Goal: Book appointment/travel/reservation

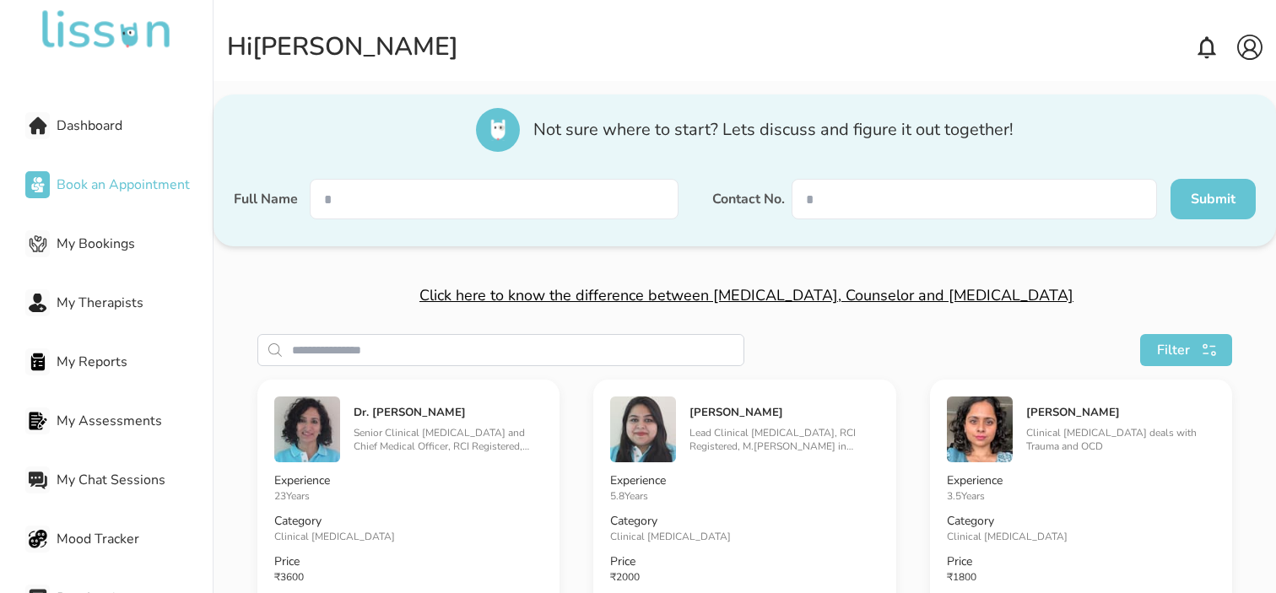
click at [85, 122] on span "Dashboard" at bounding box center [135, 126] width 156 height 20
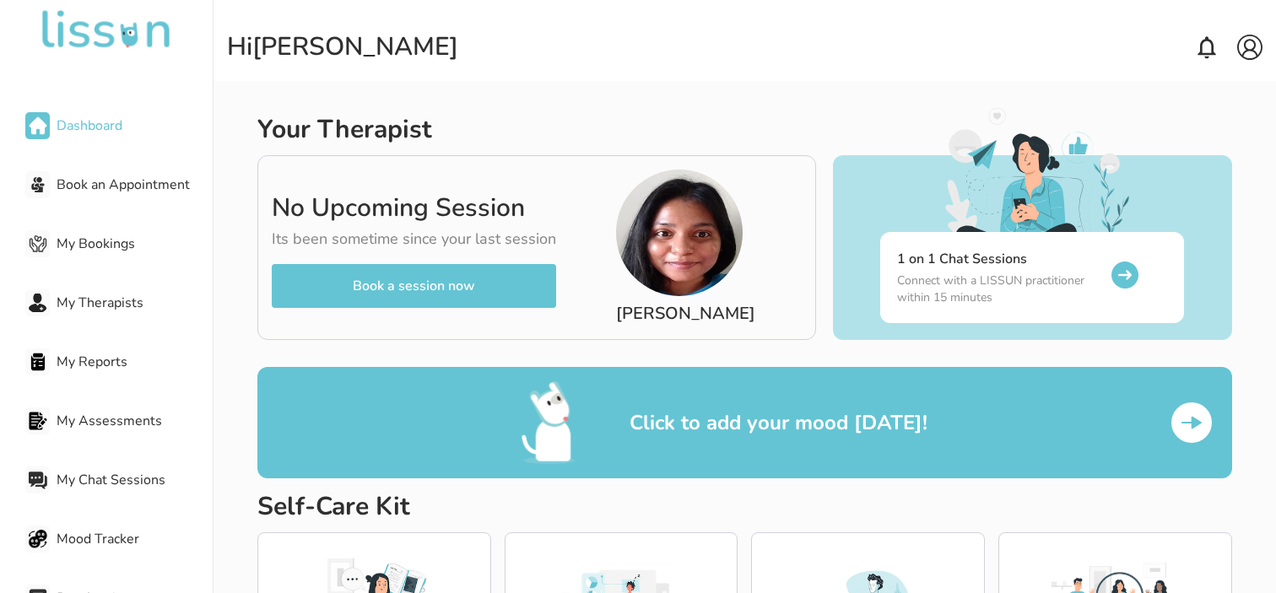
click at [364, 290] on button "Book a session now" at bounding box center [414, 286] width 284 height 44
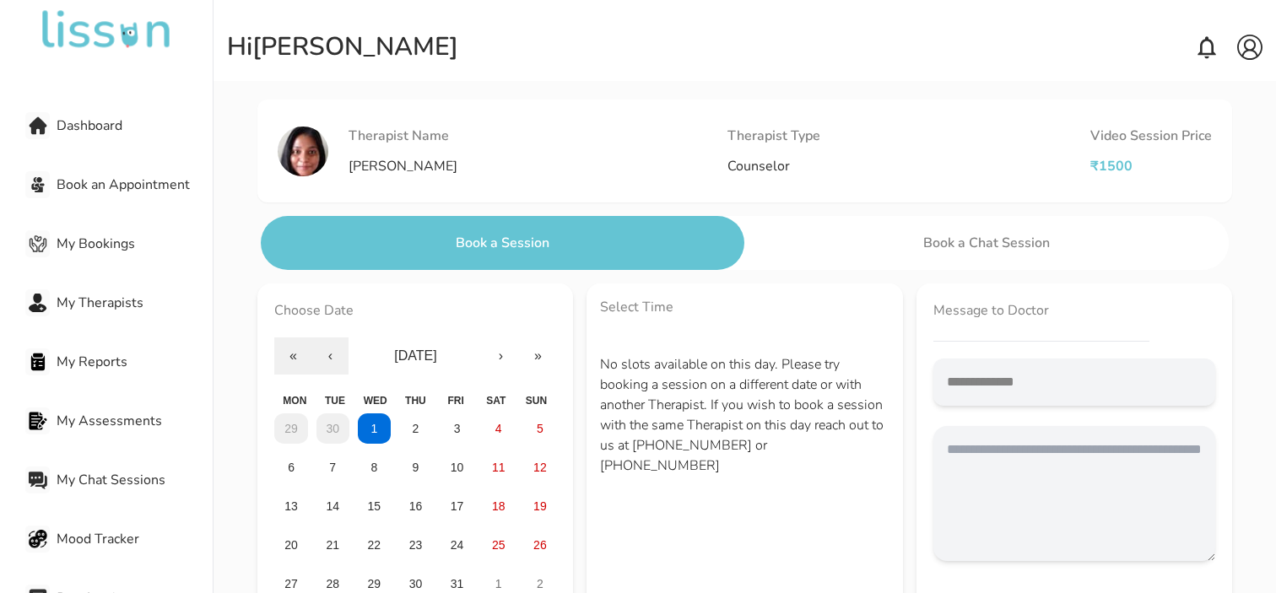
scroll to position [57, 0]
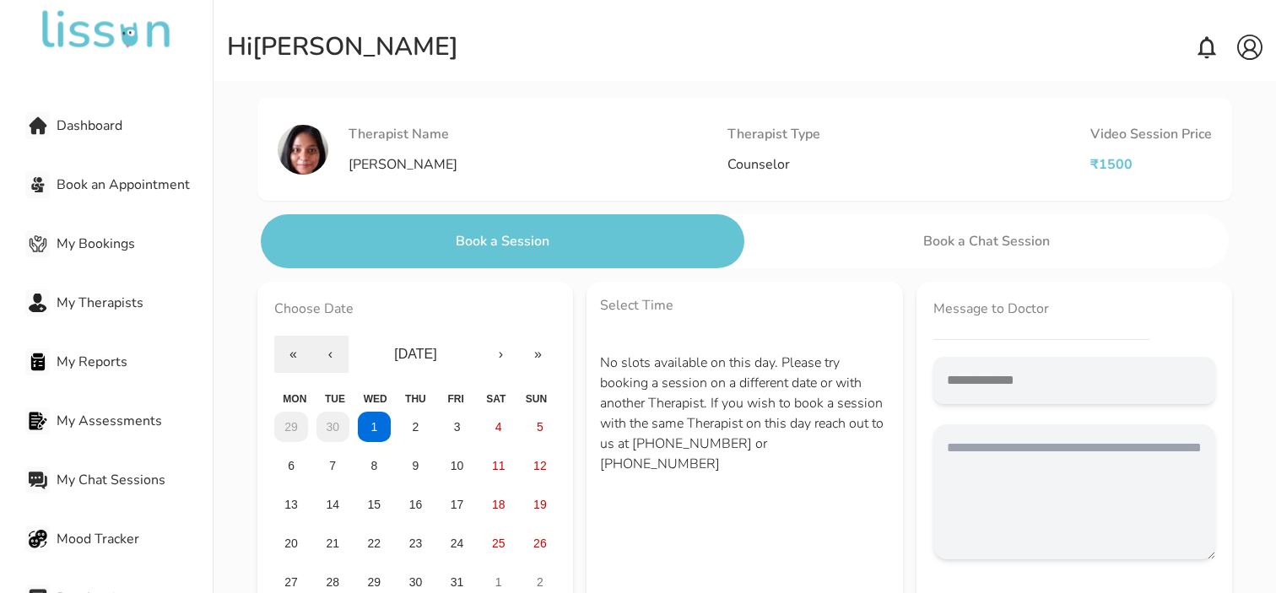
click at [97, 247] on span "My Bookings" at bounding box center [135, 244] width 156 height 20
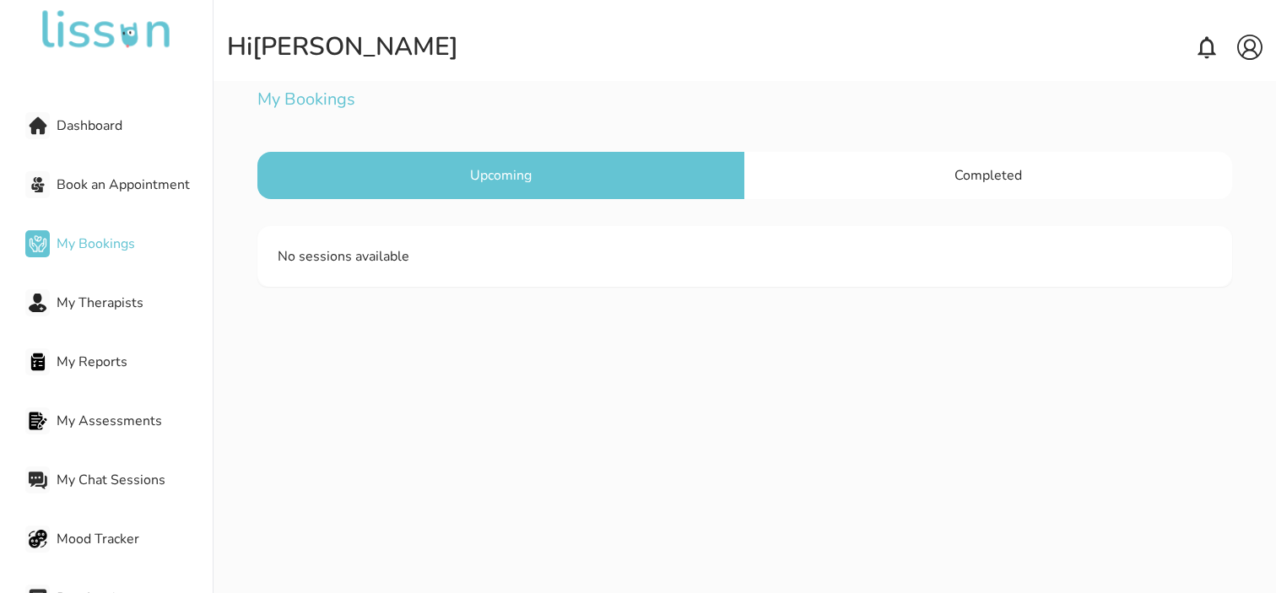
click at [111, 129] on span "Dashboard" at bounding box center [135, 126] width 156 height 20
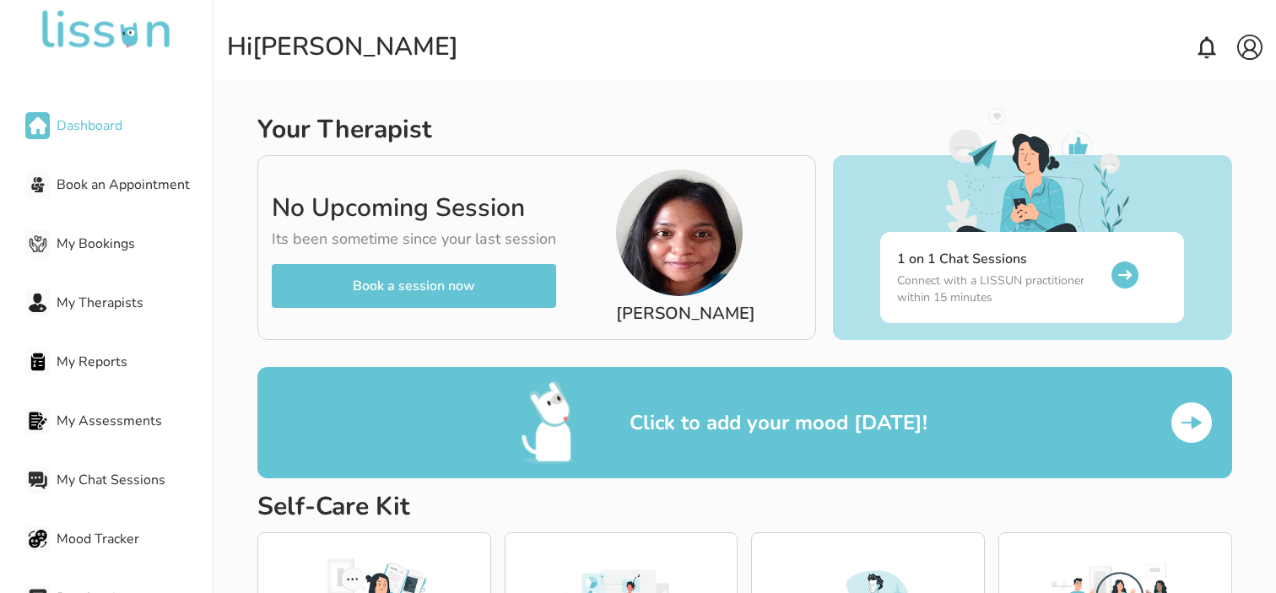
click at [394, 283] on button "Book a session now" at bounding box center [414, 286] width 284 height 44
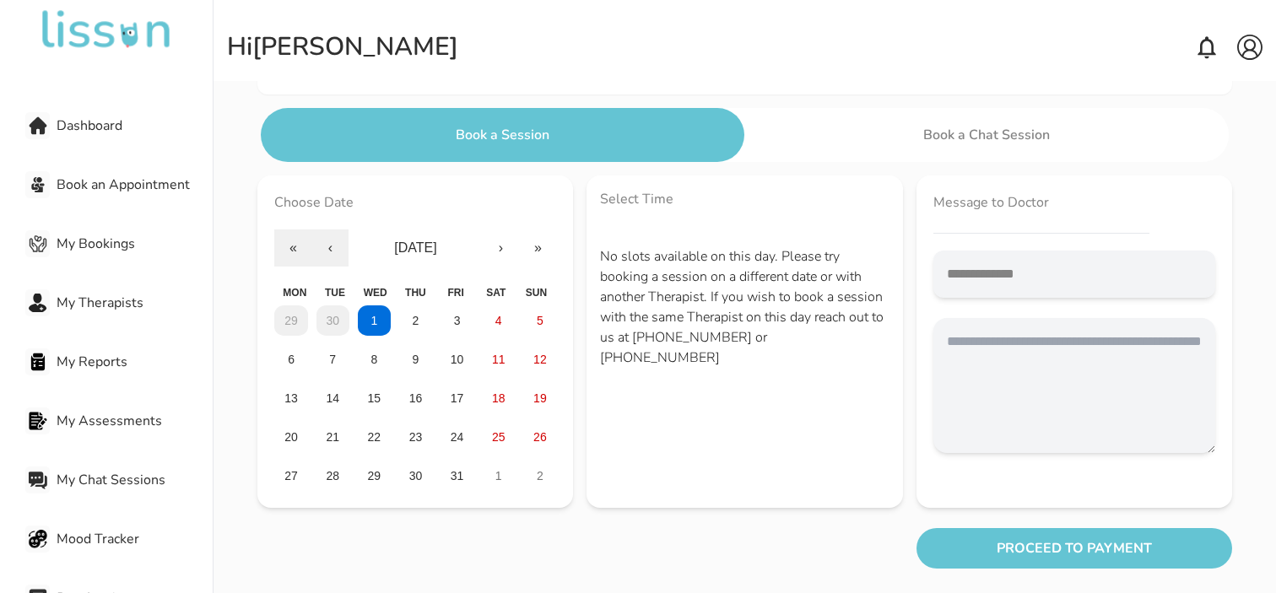
scroll to position [166, 0]
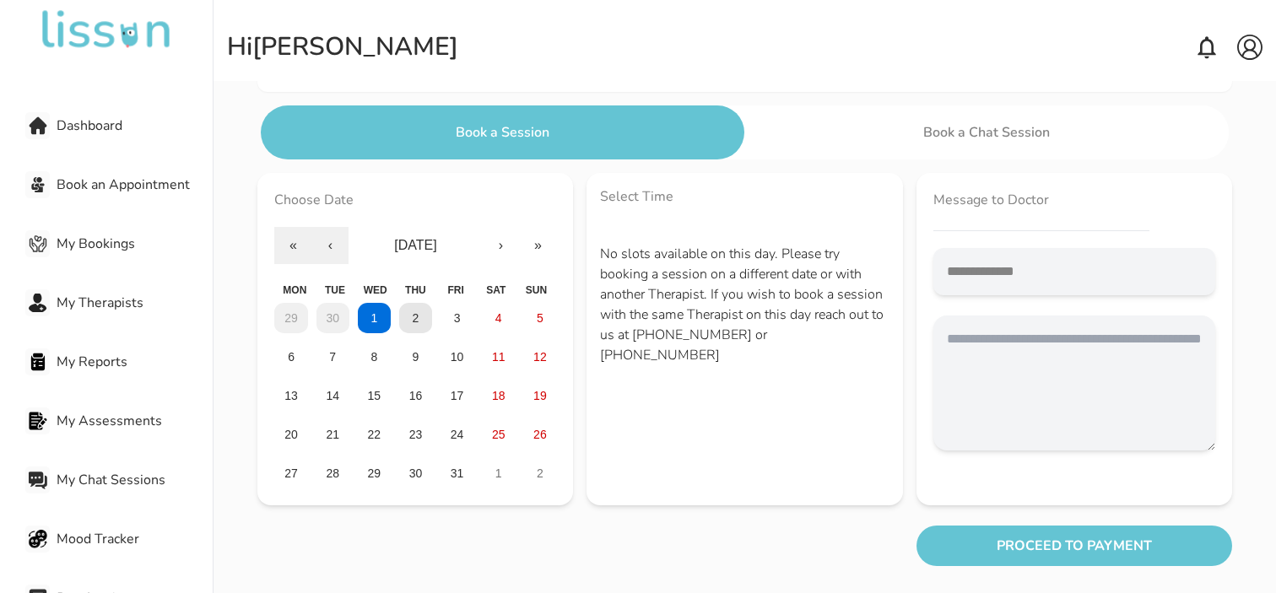
click at [417, 328] on button "2" at bounding box center [415, 318] width 33 height 30
click at [453, 328] on button "3" at bounding box center [457, 318] width 33 height 30
click at [996, 550] on button "PROCEED TO PAYMENT" at bounding box center [1075, 546] width 316 height 41
click at [991, 427] on textarea at bounding box center [1075, 383] width 282 height 135
click at [75, 317] on div "My Therapists" at bounding box center [118, 303] width 187 height 34
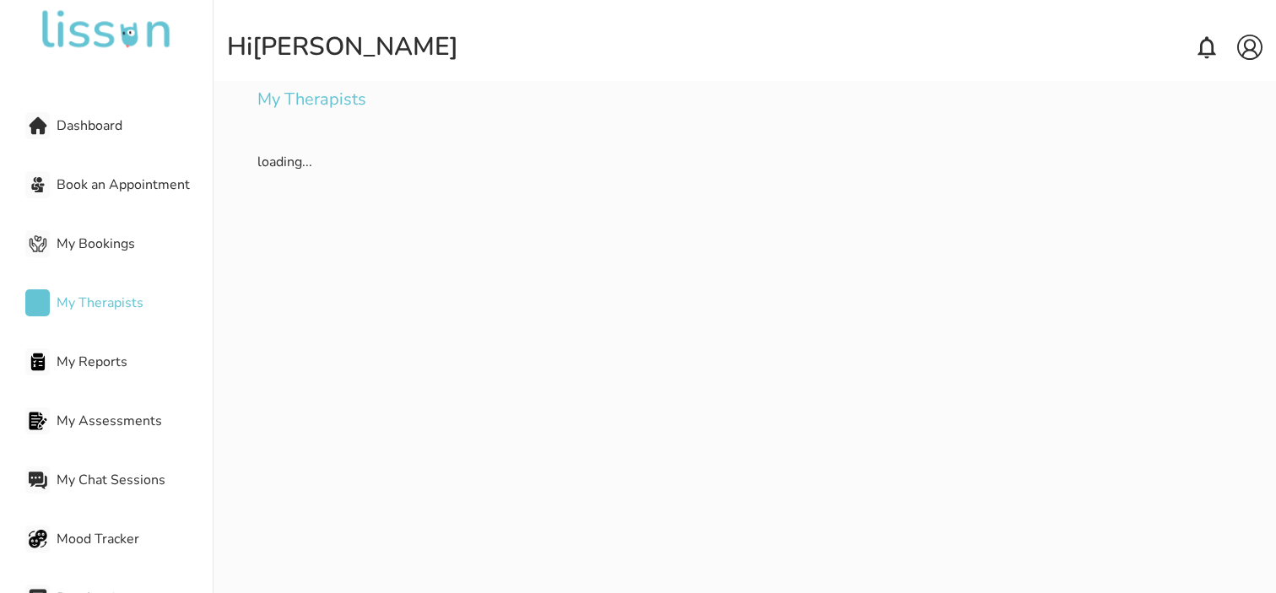
click at [78, 353] on span "My Reports" at bounding box center [135, 362] width 156 height 20
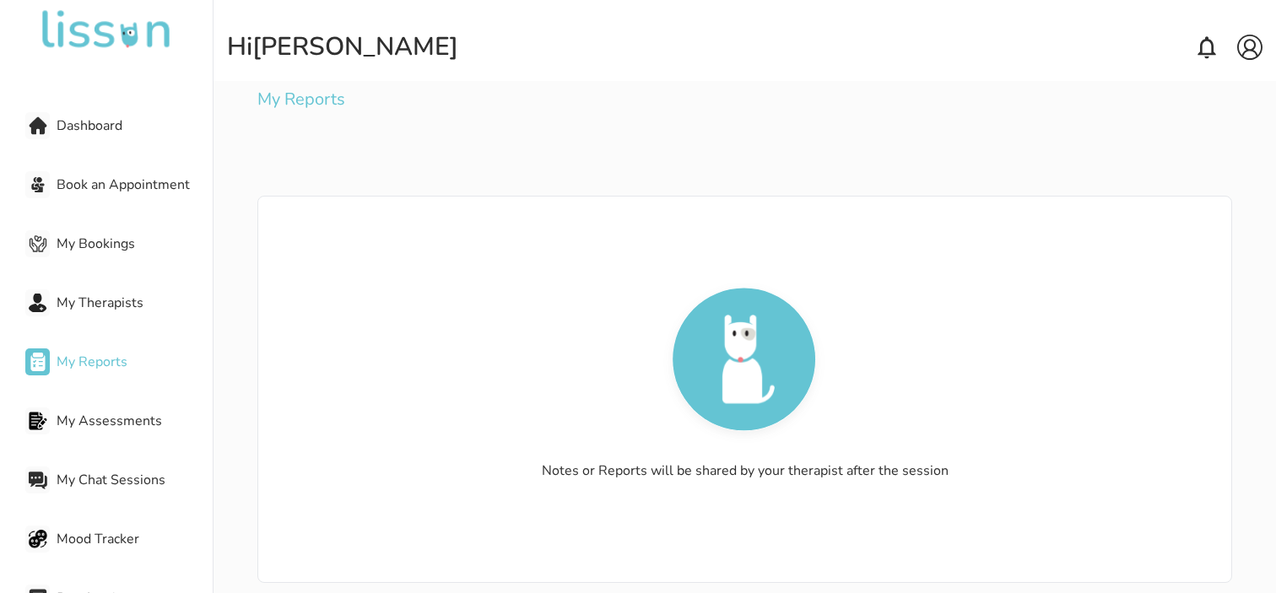
click at [103, 139] on div "Dashboard" at bounding box center [118, 126] width 187 height 34
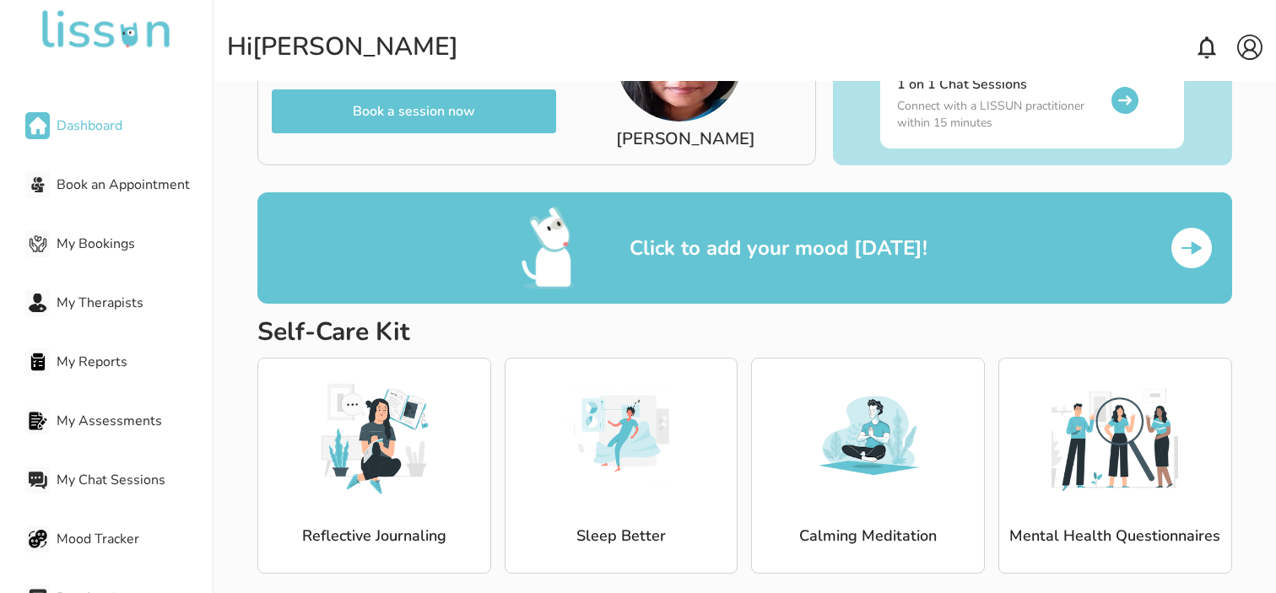
scroll to position [196, 0]
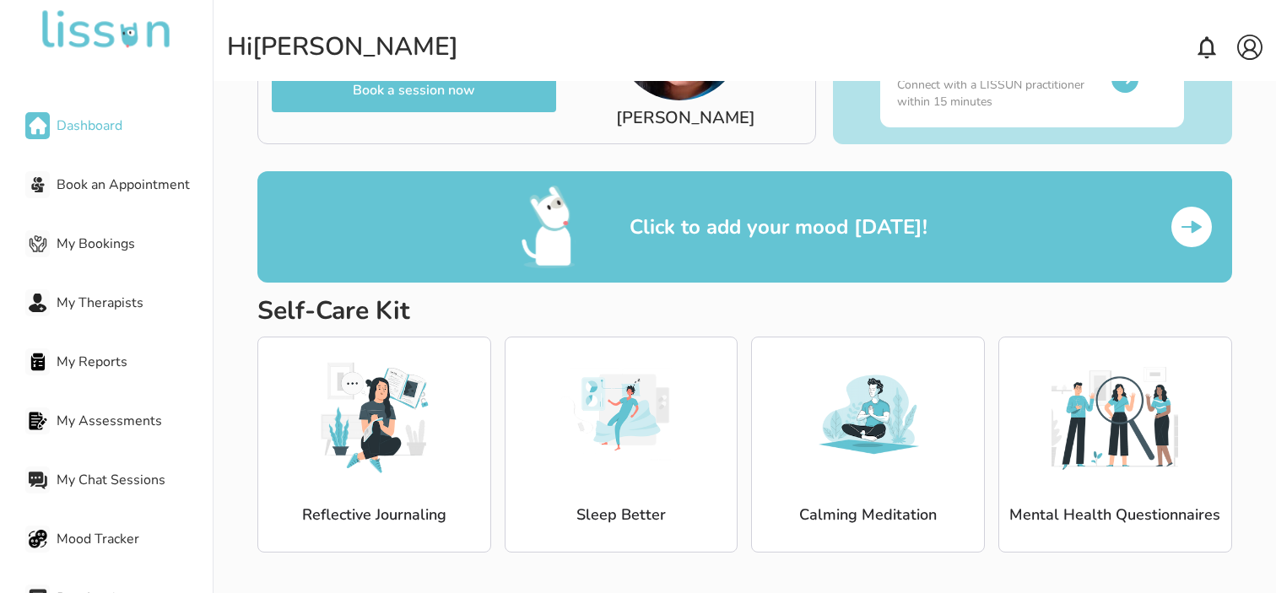
click at [92, 172] on div "Book an Appointment" at bounding box center [118, 185] width 187 height 34
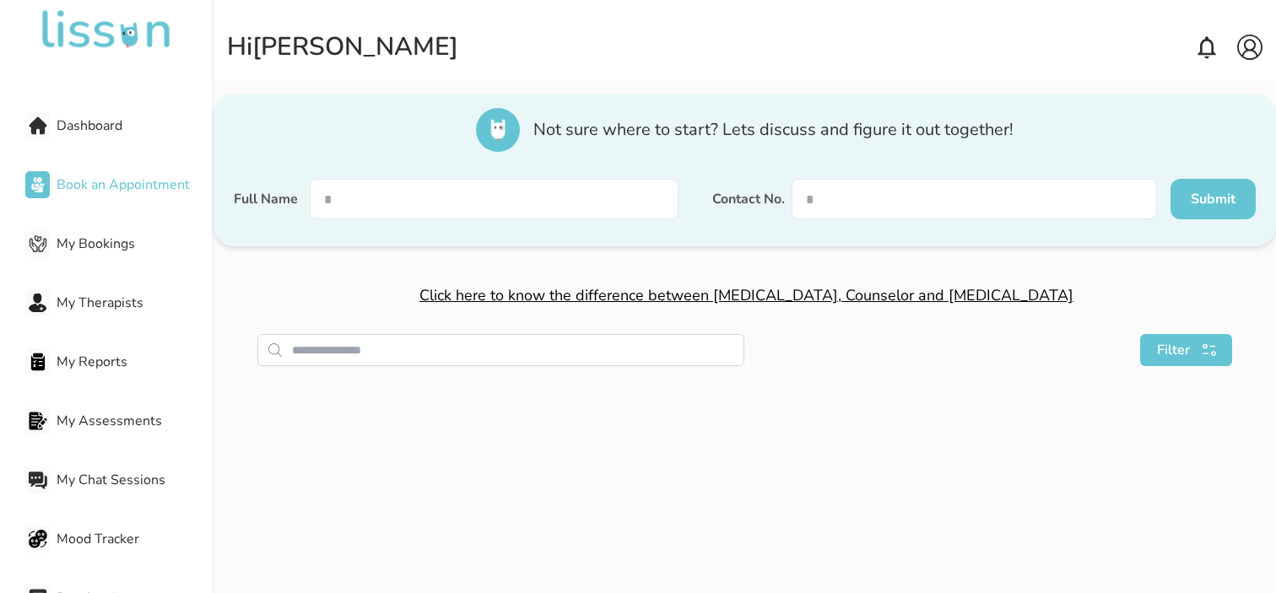
click at [93, 180] on span "Book an Appointment" at bounding box center [135, 185] width 156 height 20
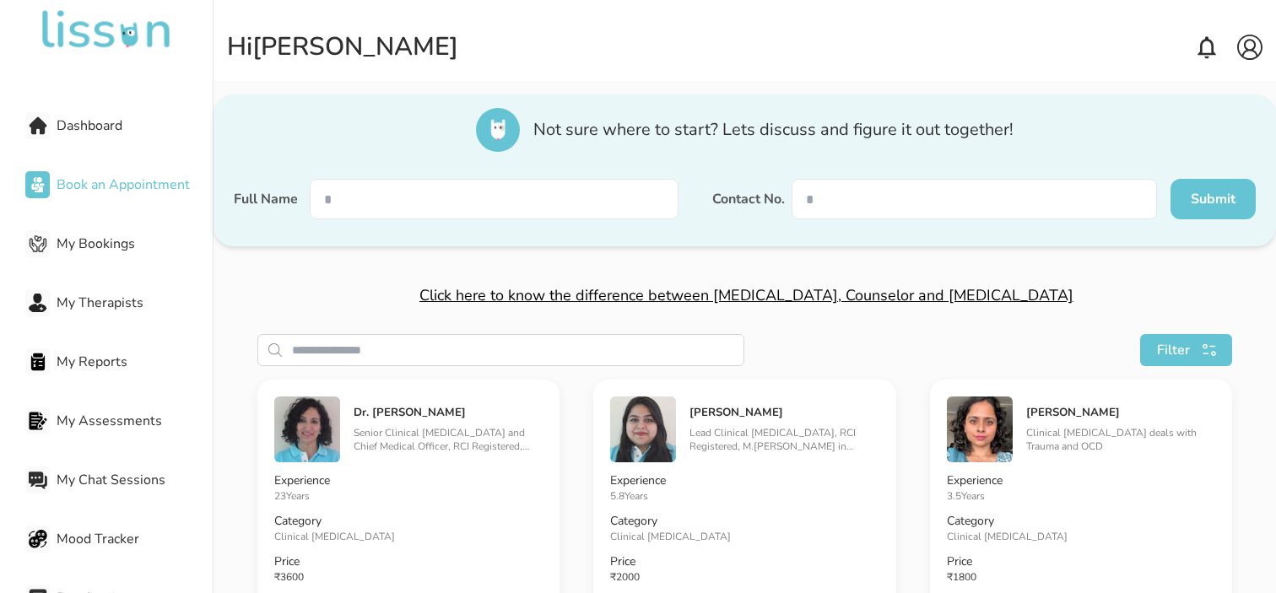
click at [71, 130] on span "Dashboard" at bounding box center [135, 126] width 156 height 20
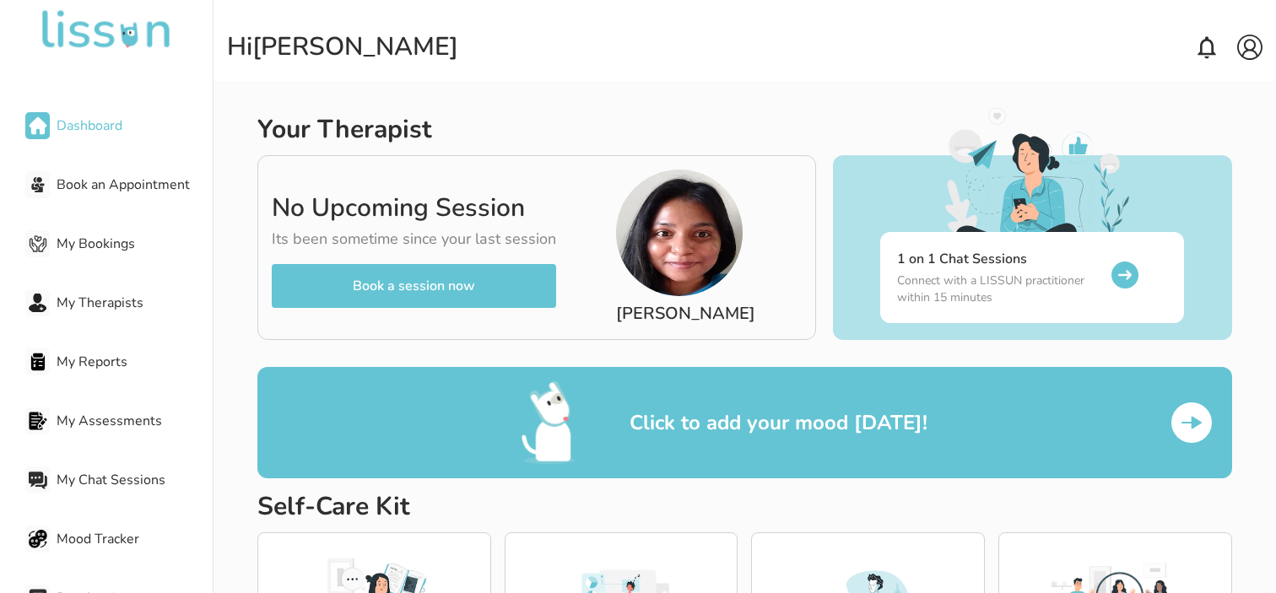
click at [1251, 45] on img at bounding box center [1249, 47] width 25 height 25
click at [279, 106] on div "Your Therapist No Upcoming Session Its been sometime since your last session Bo…" at bounding box center [745, 350] width 1063 height 593
click at [138, 197] on div "Book an Appointment" at bounding box center [118, 185] width 187 height 34
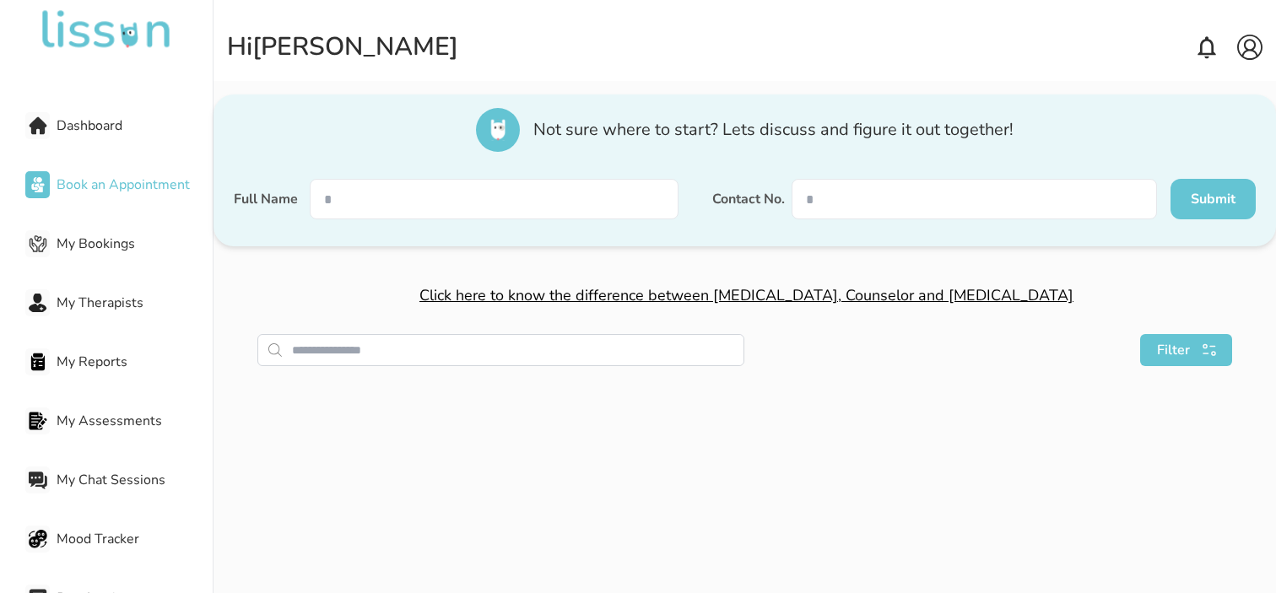
click at [116, 248] on span "My Bookings" at bounding box center [135, 244] width 156 height 20
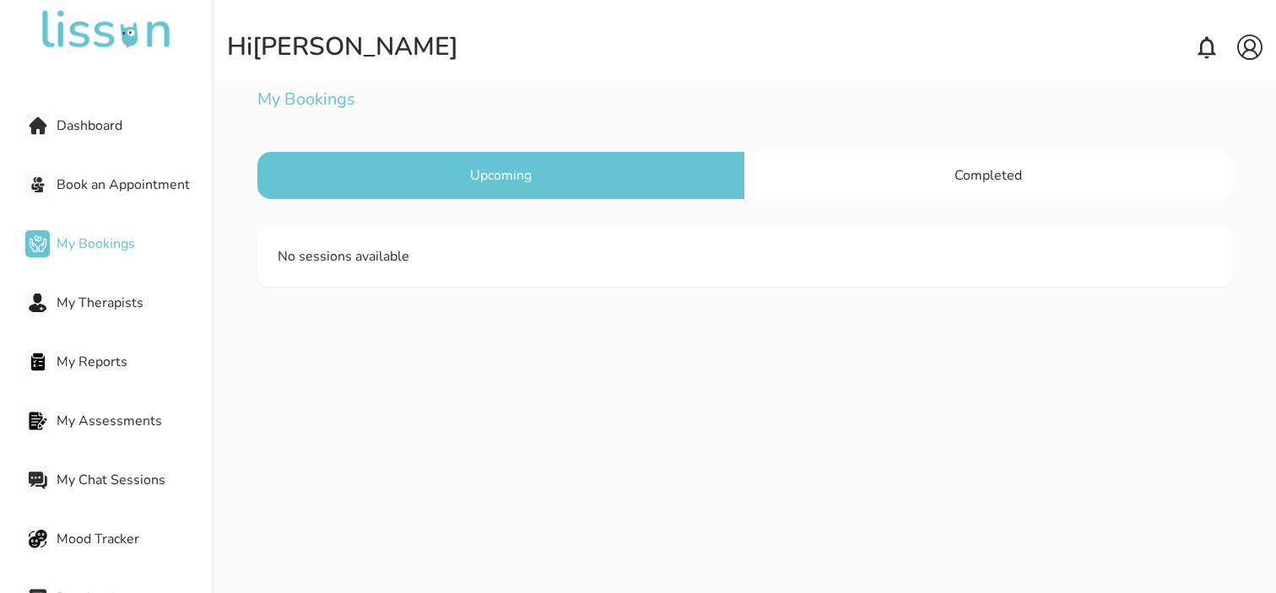
click at [99, 320] on div "Dashboard Book an Appointment My Bookings My Therapists My Reports My Assessmen…" at bounding box center [106, 326] width 213 height 539
click at [108, 311] on span "My Therapists" at bounding box center [135, 303] width 156 height 20
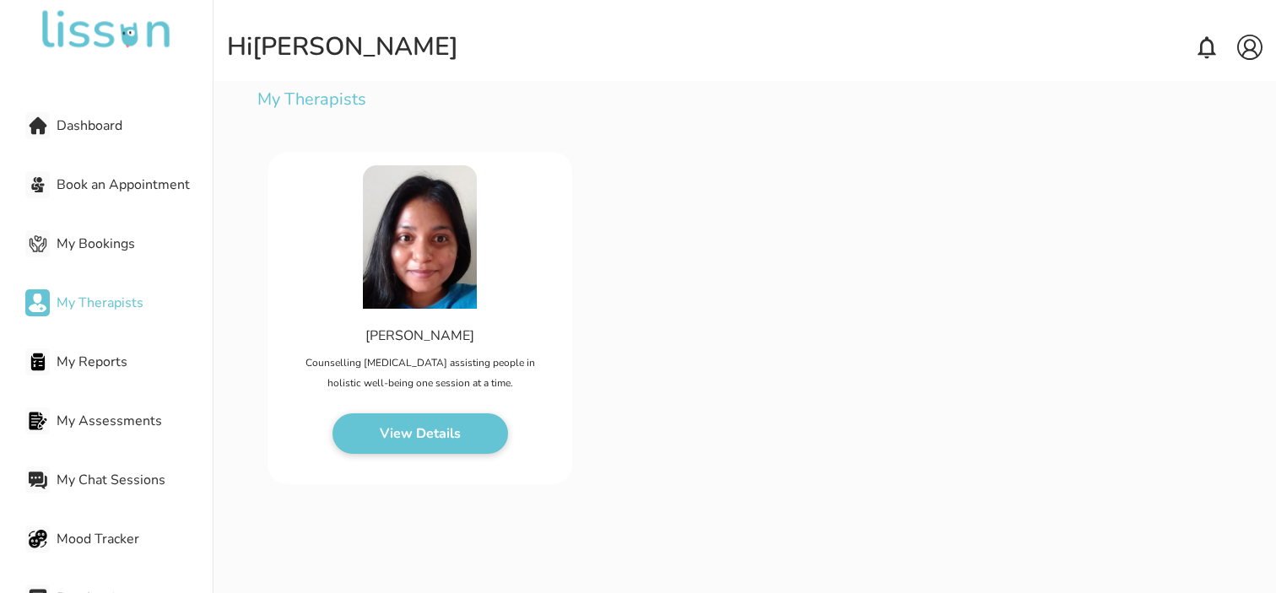
click at [113, 354] on span "My Reports" at bounding box center [135, 362] width 156 height 20
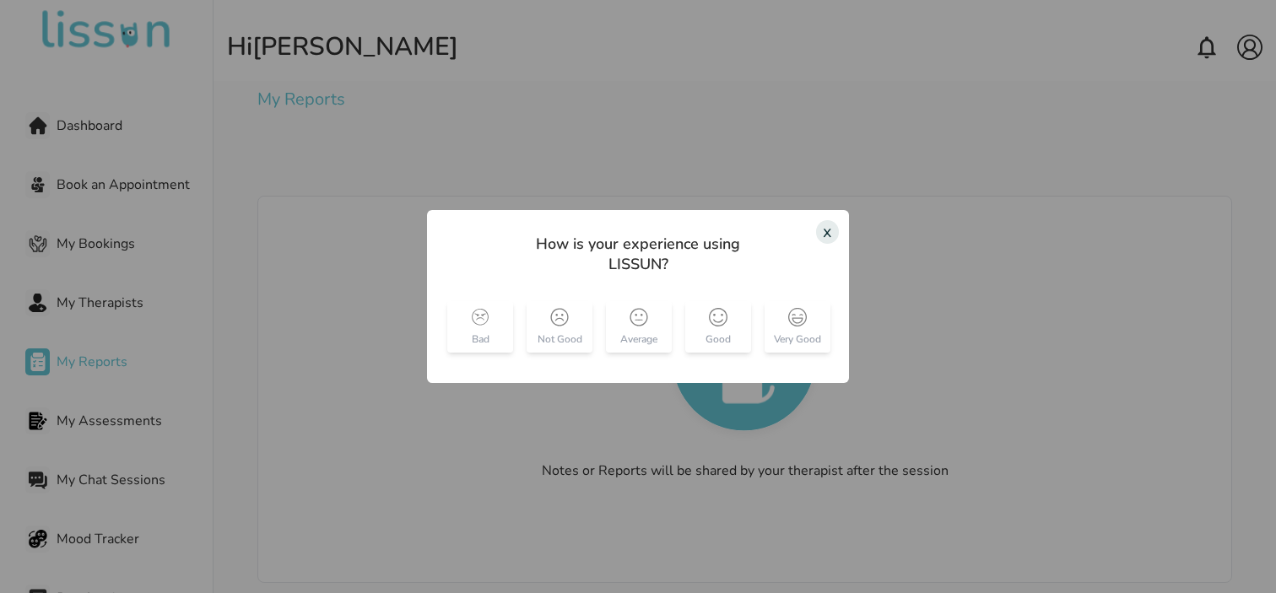
click at [826, 227] on div "x" at bounding box center [827, 232] width 23 height 24
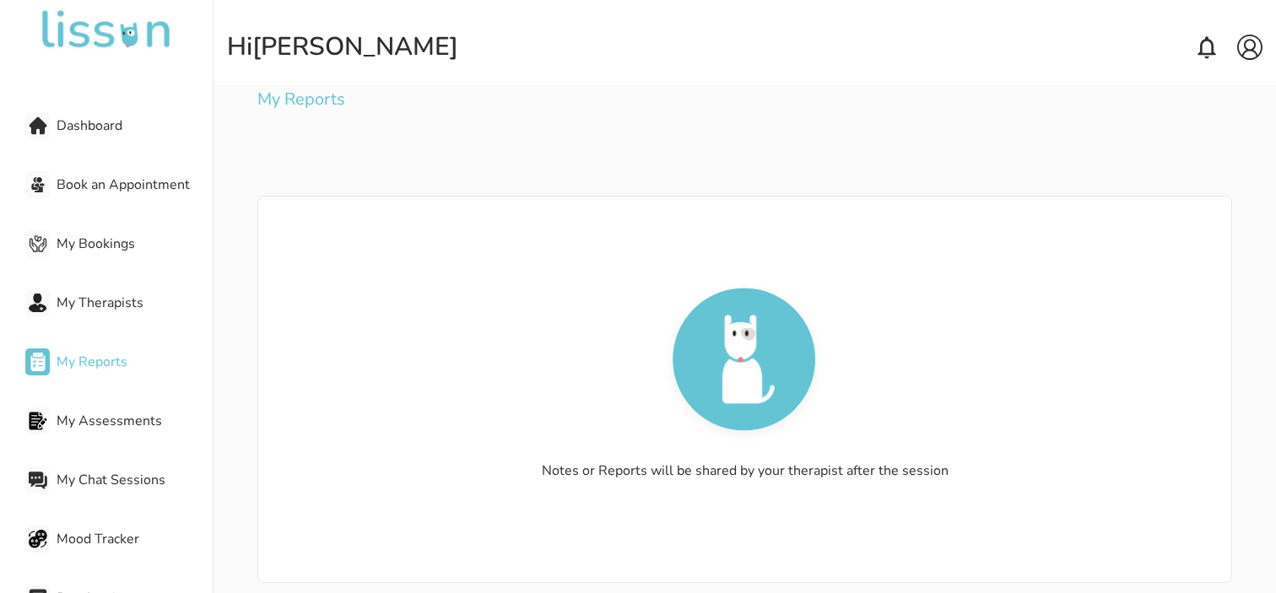
click at [39, 137] on div at bounding box center [37, 125] width 24 height 27
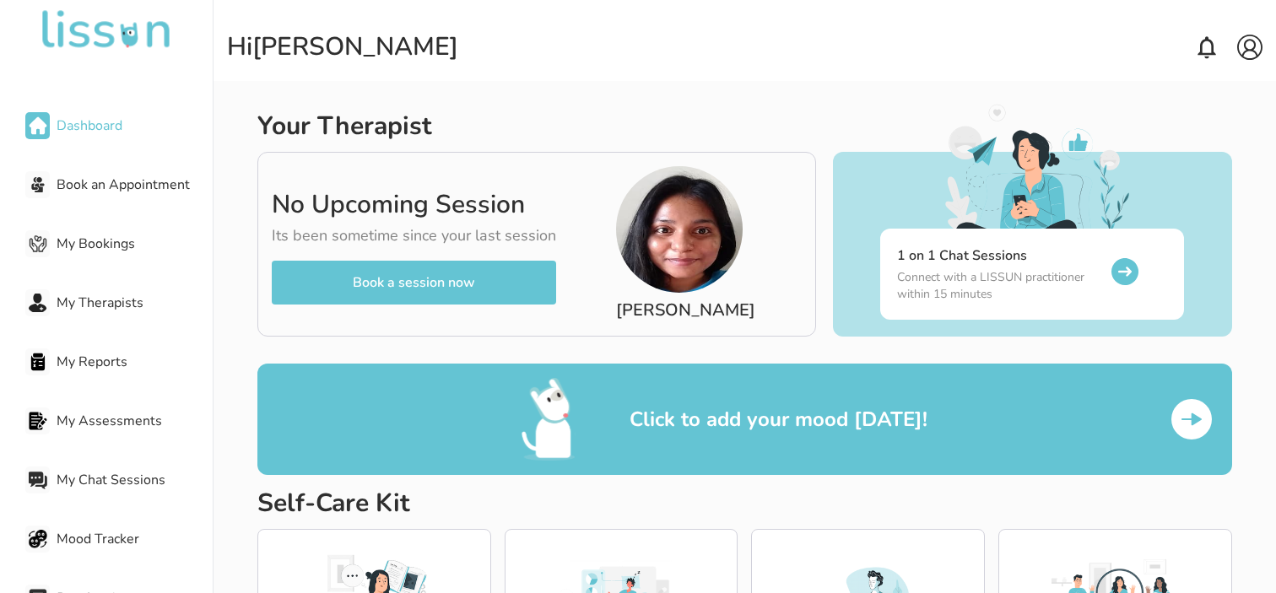
scroll to position [7, 0]
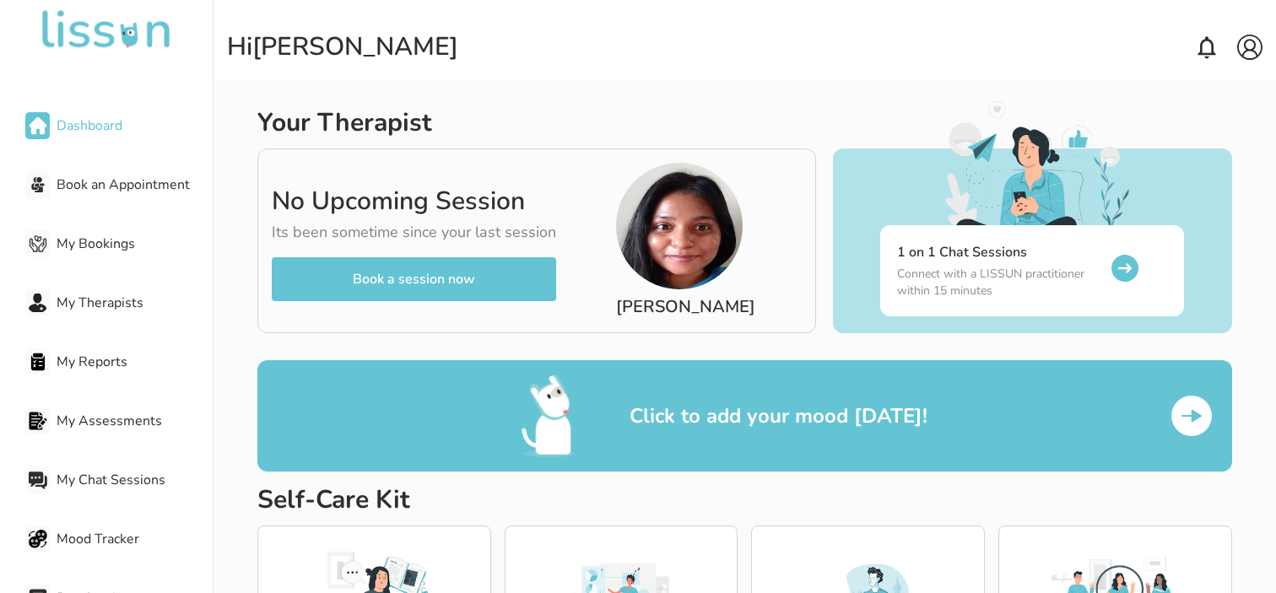
click at [340, 274] on button "Book a session now" at bounding box center [414, 279] width 284 height 44
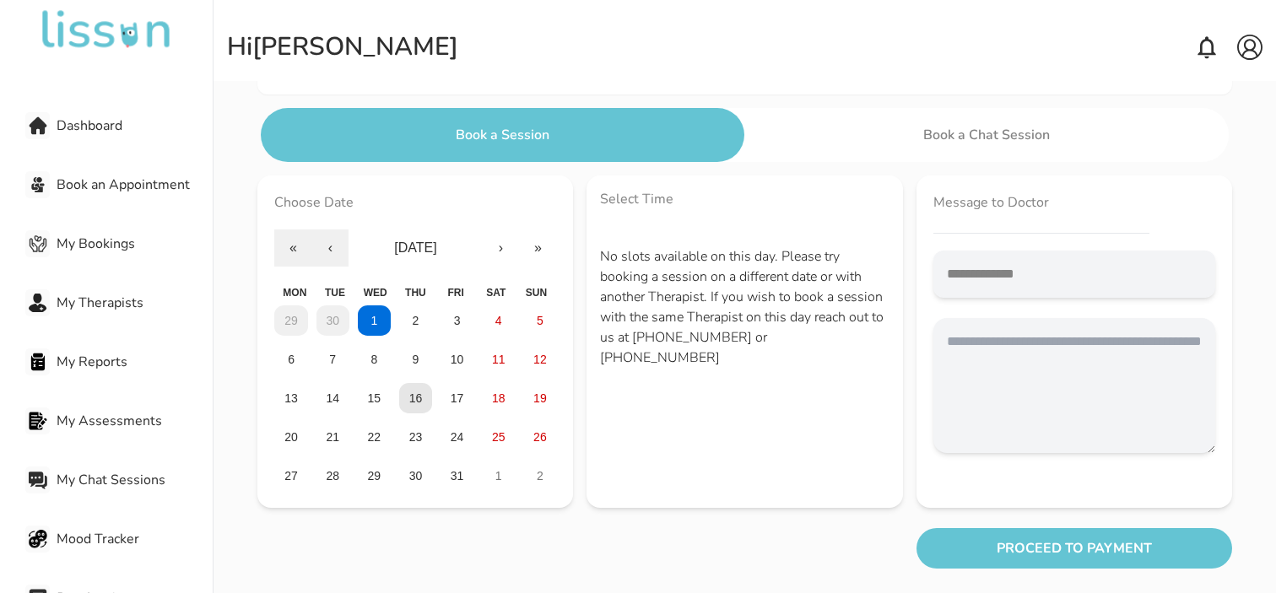
scroll to position [166, 0]
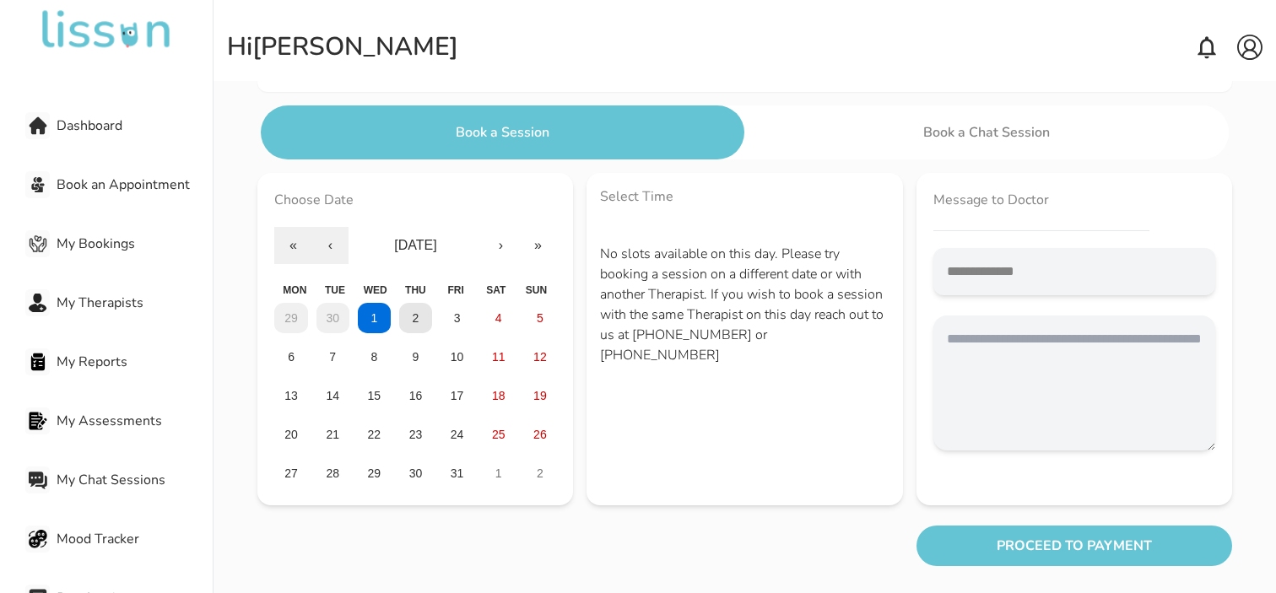
click at [420, 317] on button "2" at bounding box center [415, 318] width 33 height 30
click at [462, 314] on button "3" at bounding box center [457, 318] width 33 height 30
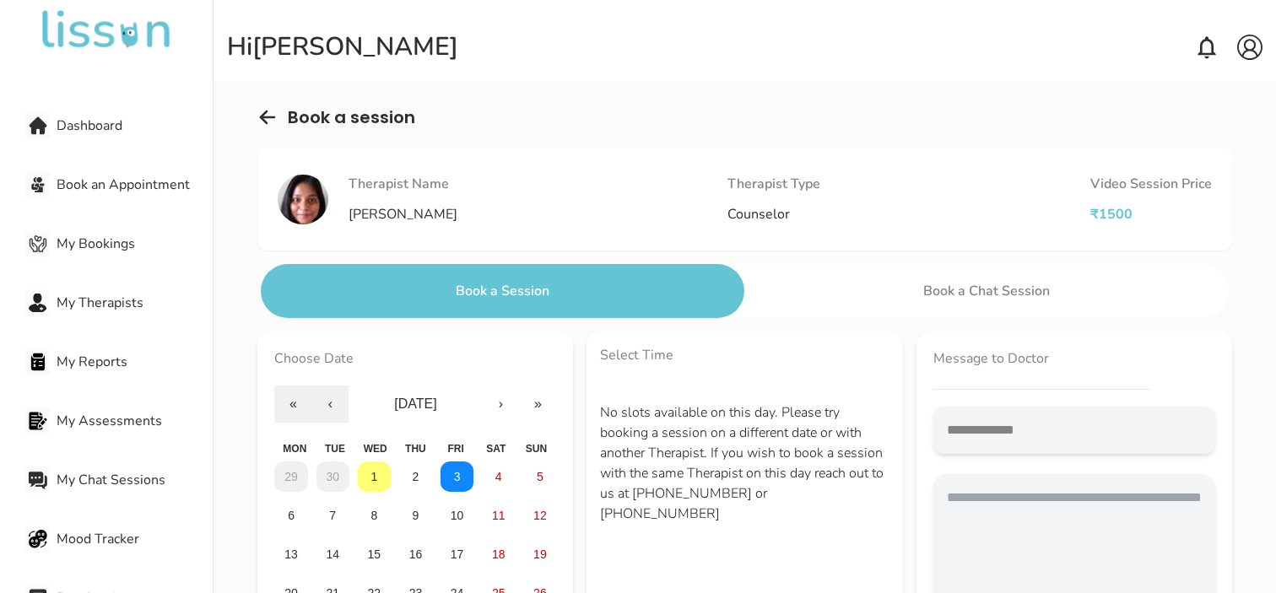
scroll to position [0, 0]
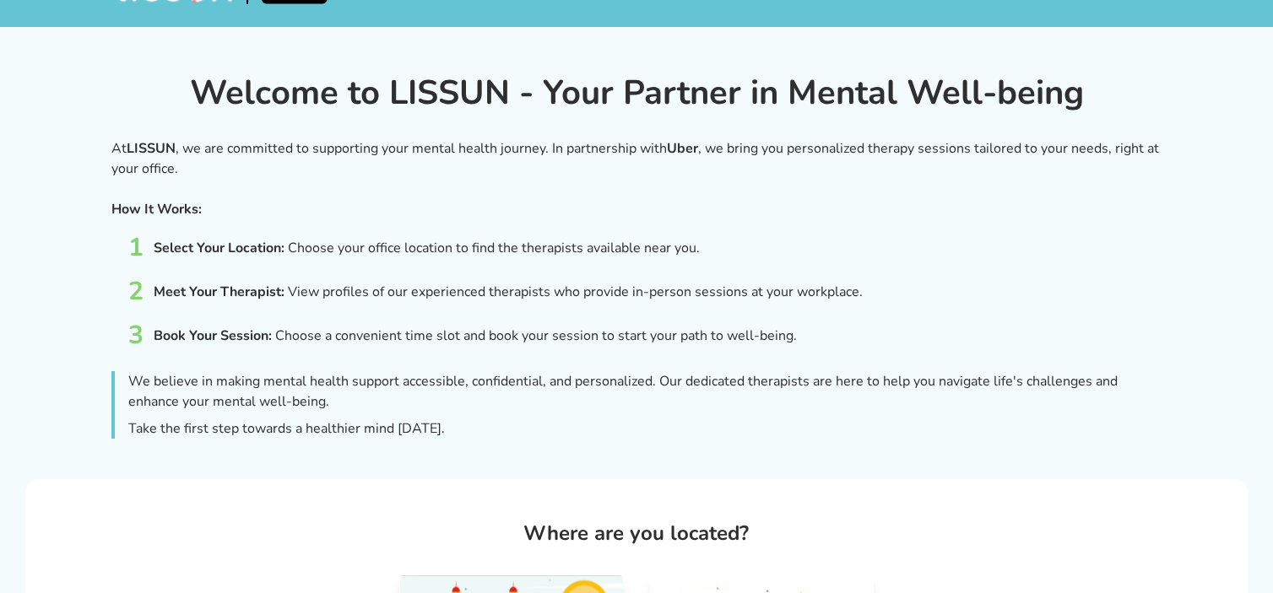
scroll to position [335, 0]
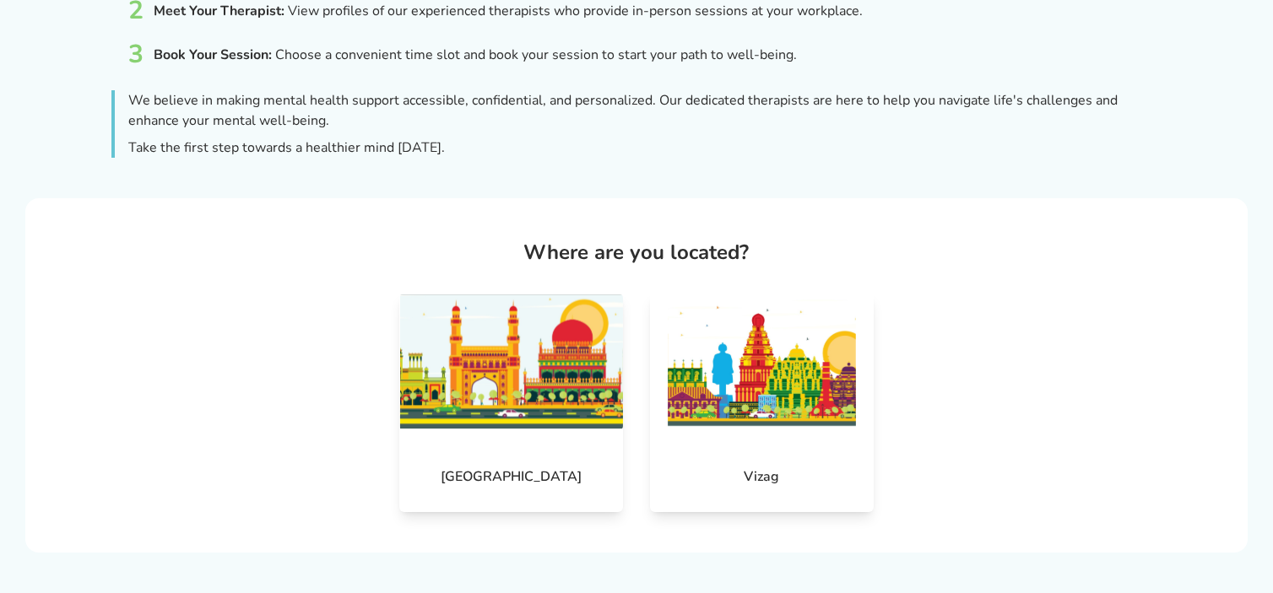
click at [534, 431] on div "Hyderabad" at bounding box center [511, 402] width 224 height 219
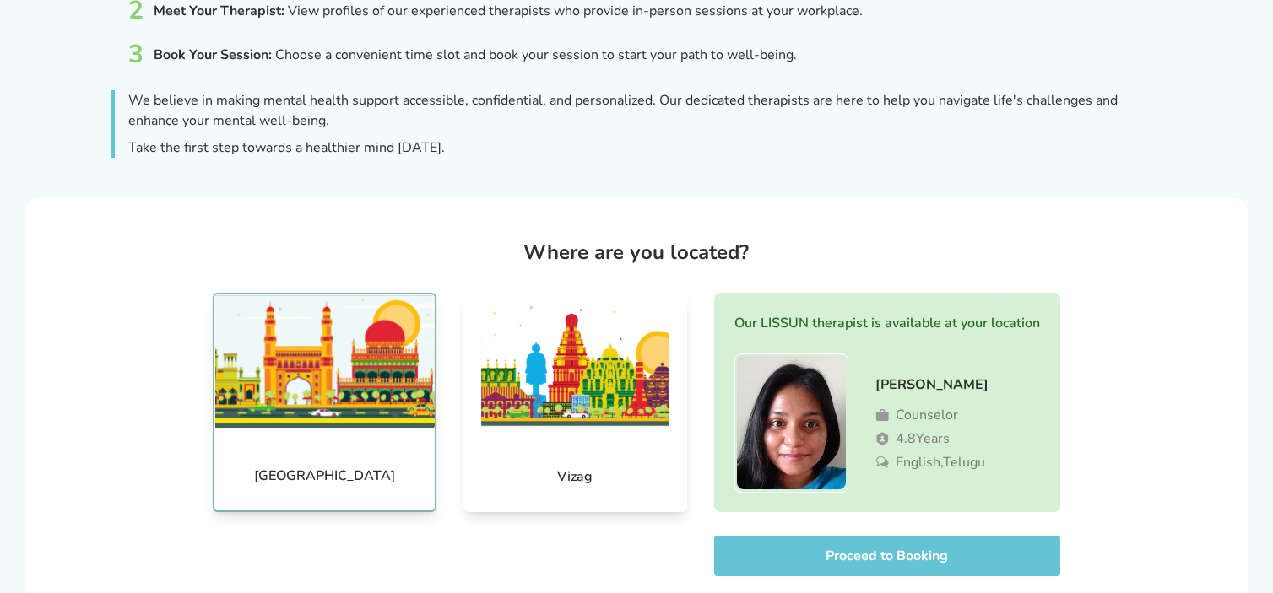
click at [932, 562] on button "Proceed to Booking" at bounding box center [887, 556] width 346 height 41
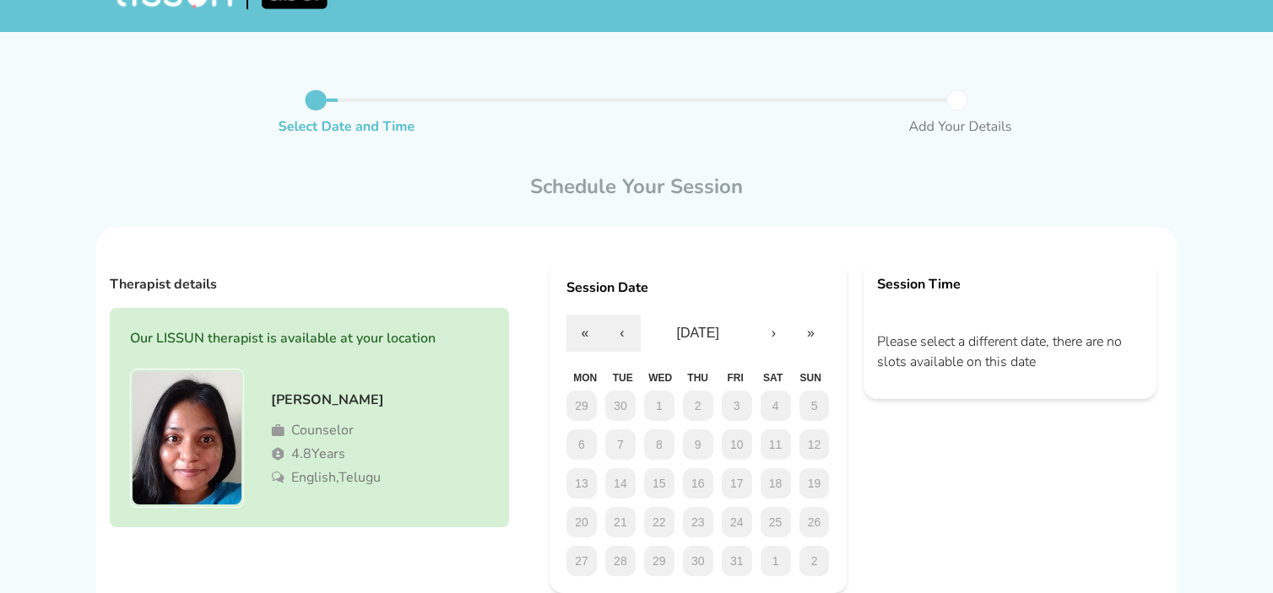
scroll to position [164, 0]
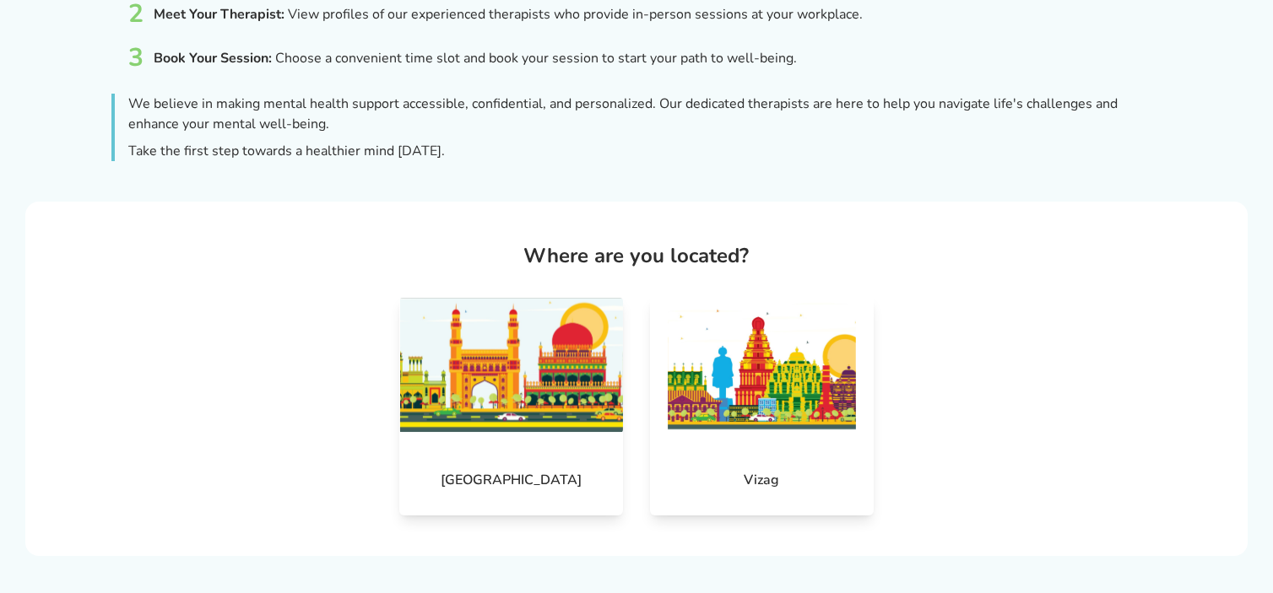
scroll to position [331, 0]
click at [530, 426] on img at bounding box center [511, 366] width 224 height 135
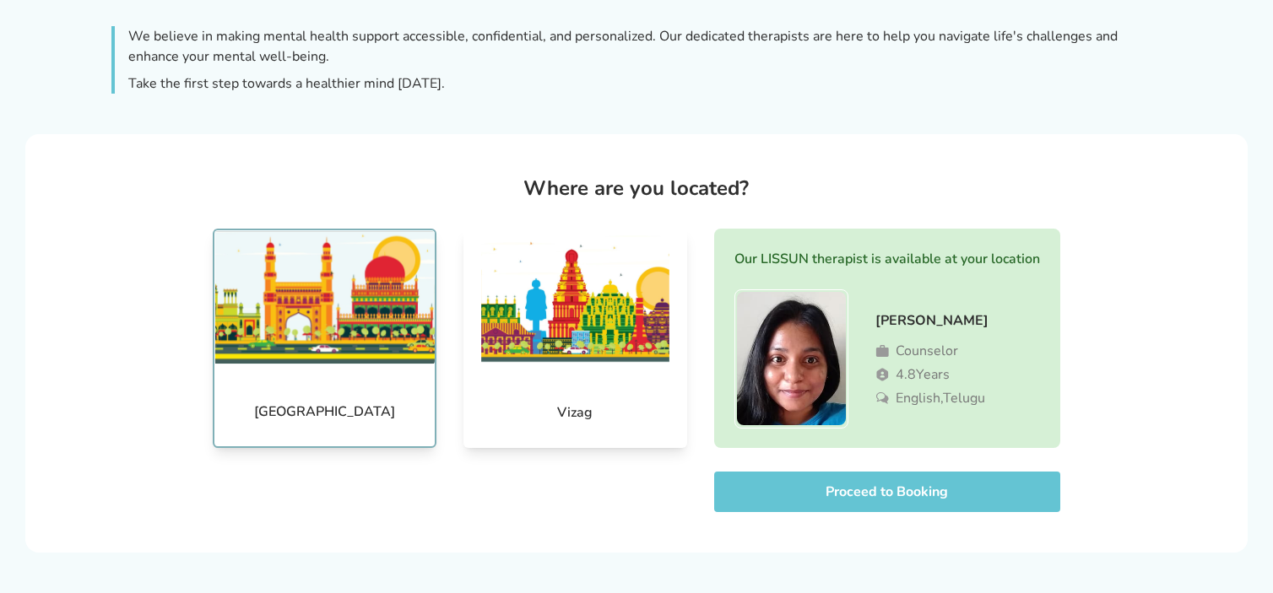
click at [817, 478] on button "Proceed to Booking" at bounding box center [887, 492] width 346 height 41
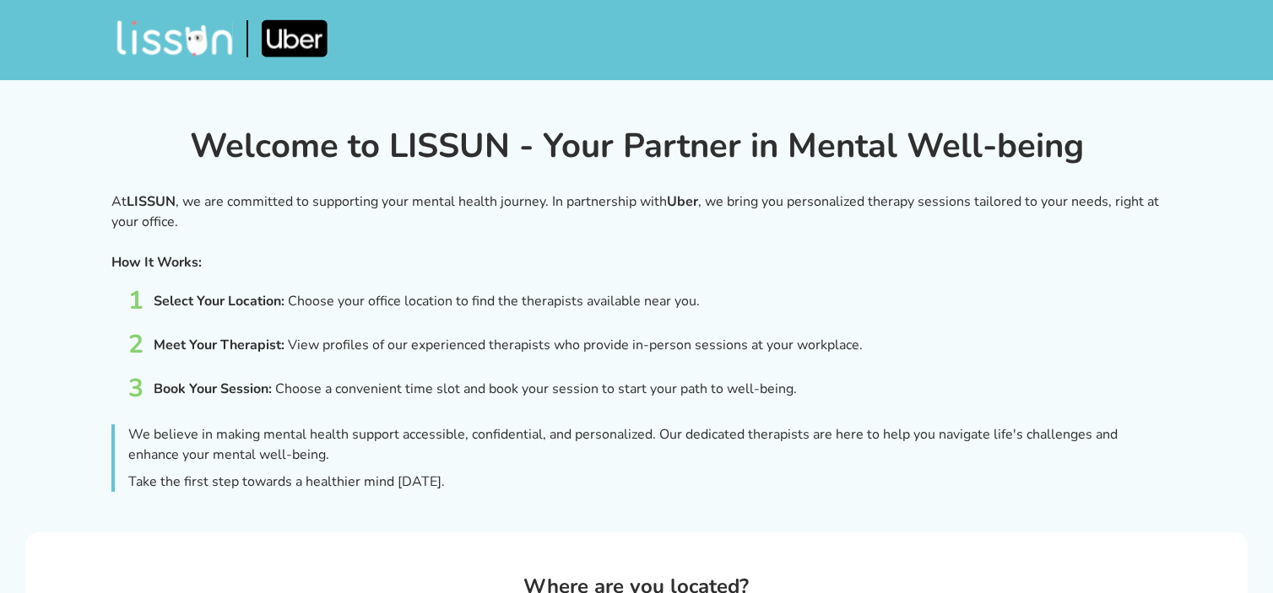
scroll to position [335, 0]
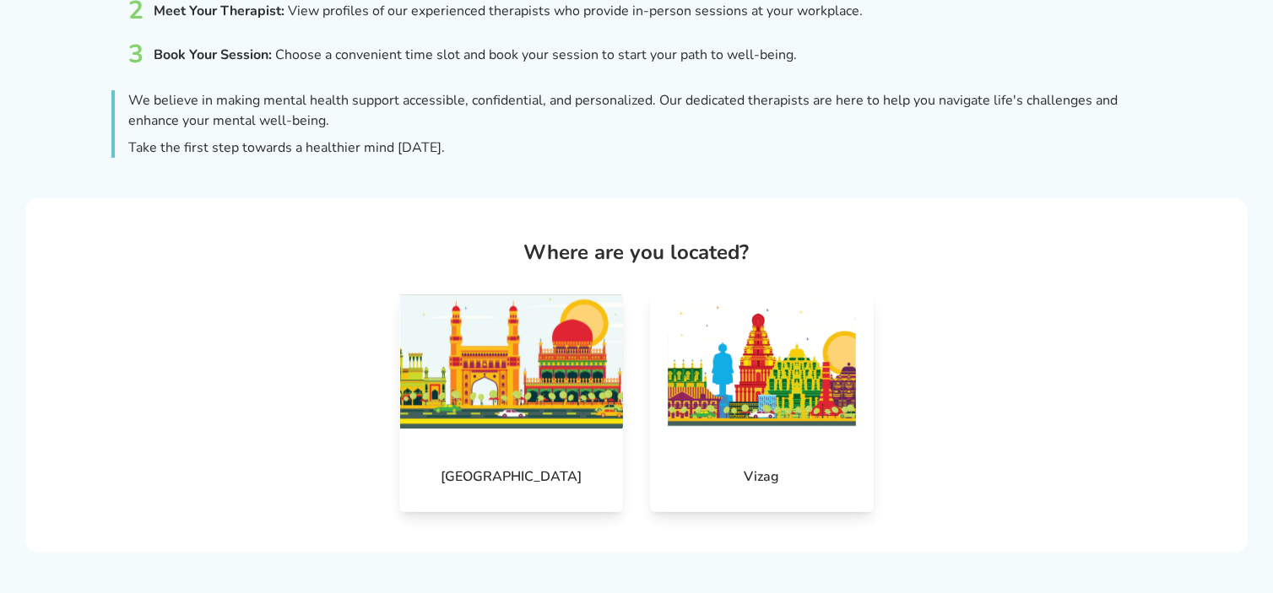
click at [548, 328] on img at bounding box center [511, 362] width 224 height 135
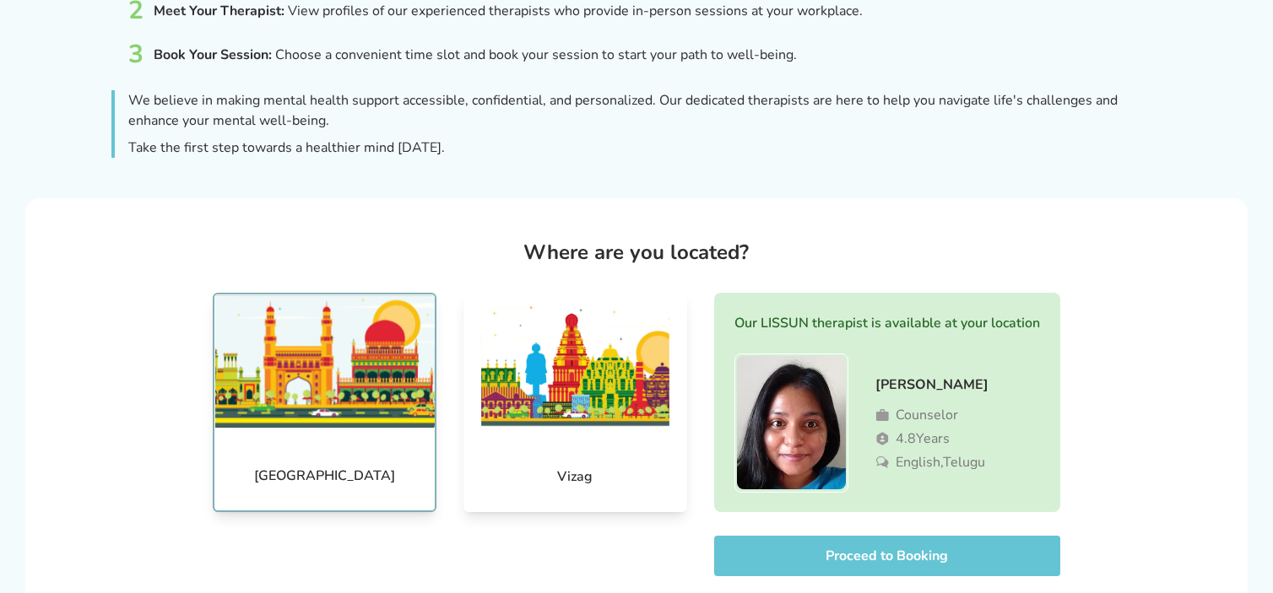
click at [799, 549] on button "Proceed to Booking" at bounding box center [887, 556] width 346 height 41
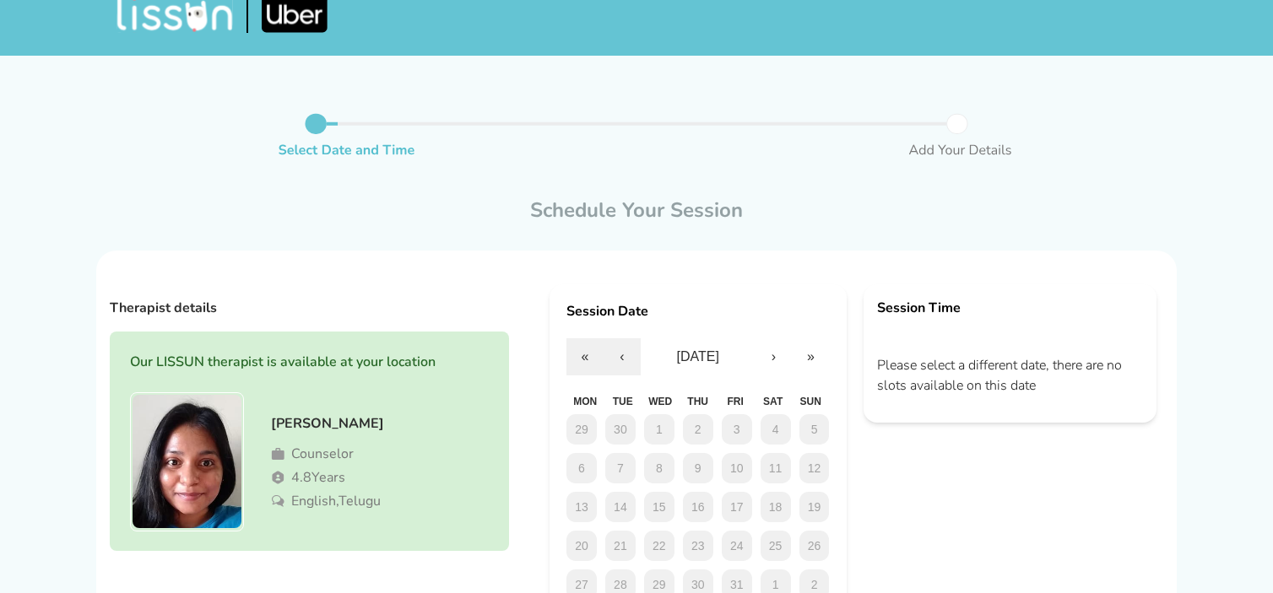
scroll to position [164, 0]
